Goal: Check status: Check status

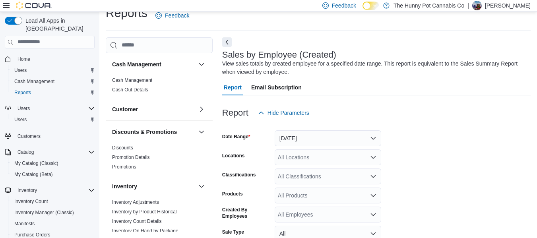
scroll to position [27, 0]
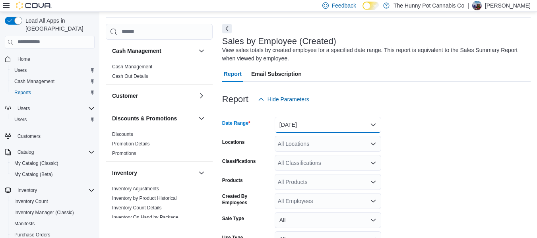
click at [314, 126] on button "[DATE]" at bounding box center [328, 125] width 107 height 16
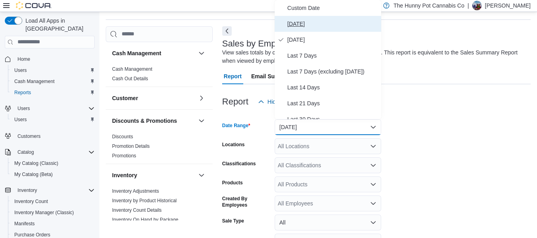
click at [297, 23] on span "[DATE]" at bounding box center [332, 24] width 91 height 10
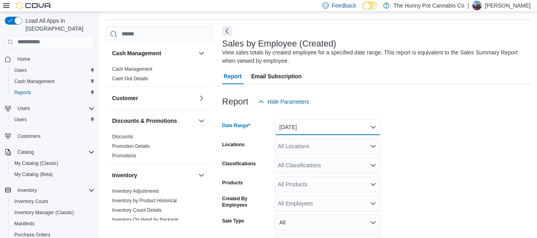
scroll to position [93, 0]
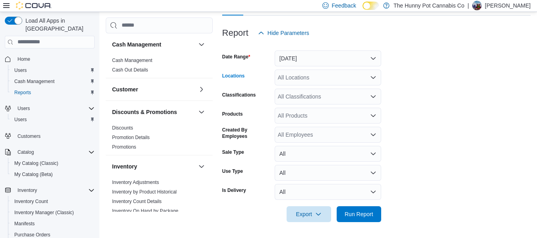
click at [298, 77] on div "All Locations" at bounding box center [328, 78] width 107 height 16
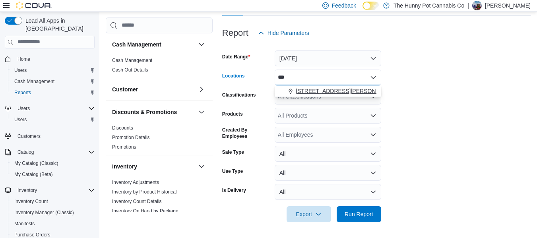
type input "***"
click at [308, 89] on span "[STREET_ADDRESS][PERSON_NAME]" at bounding box center [346, 91] width 101 height 8
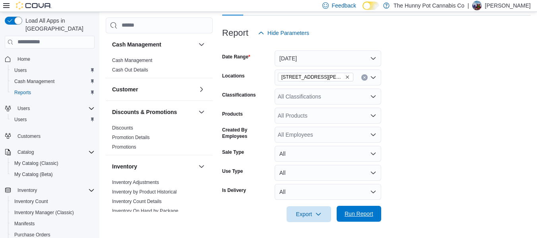
click at [356, 221] on span "Run Report" at bounding box center [358, 214] width 35 height 16
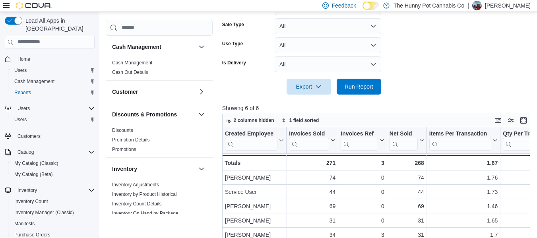
scroll to position [220, 0]
click at [325, 25] on button "All" at bounding box center [328, 27] width 107 height 16
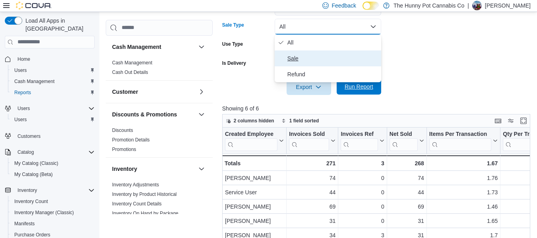
drag, startPoint x: 306, startPoint y: 55, endPoint x: 366, endPoint y: 90, distance: 68.8
click at [366, 90] on body "Feedback Dark Mode The Hunny Pot Cannabis Co | [PERSON_NAME] All Apps in New Hu…" at bounding box center [268, 45] width 537 height 531
click at [294, 54] on span "Sale" at bounding box center [332, 59] width 91 height 10
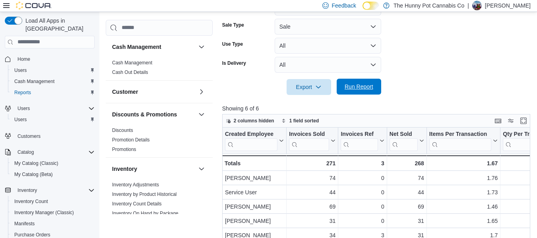
click at [363, 88] on span "Run Report" at bounding box center [359, 87] width 29 height 8
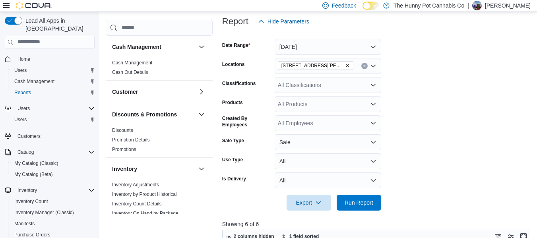
scroll to position [101, 0]
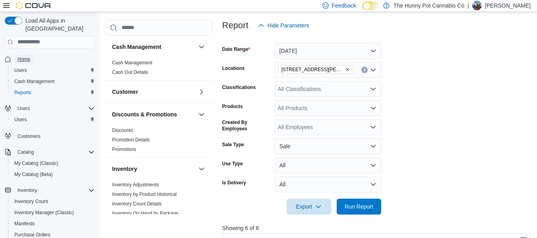
click at [17, 54] on link "Home" at bounding box center [23, 59] width 19 height 10
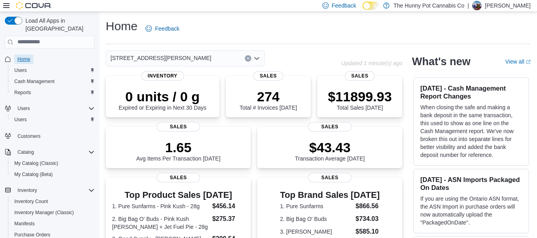
click at [19, 56] on span "Home" at bounding box center [23, 59] width 13 height 6
